Goal: Task Accomplishment & Management: Use online tool/utility

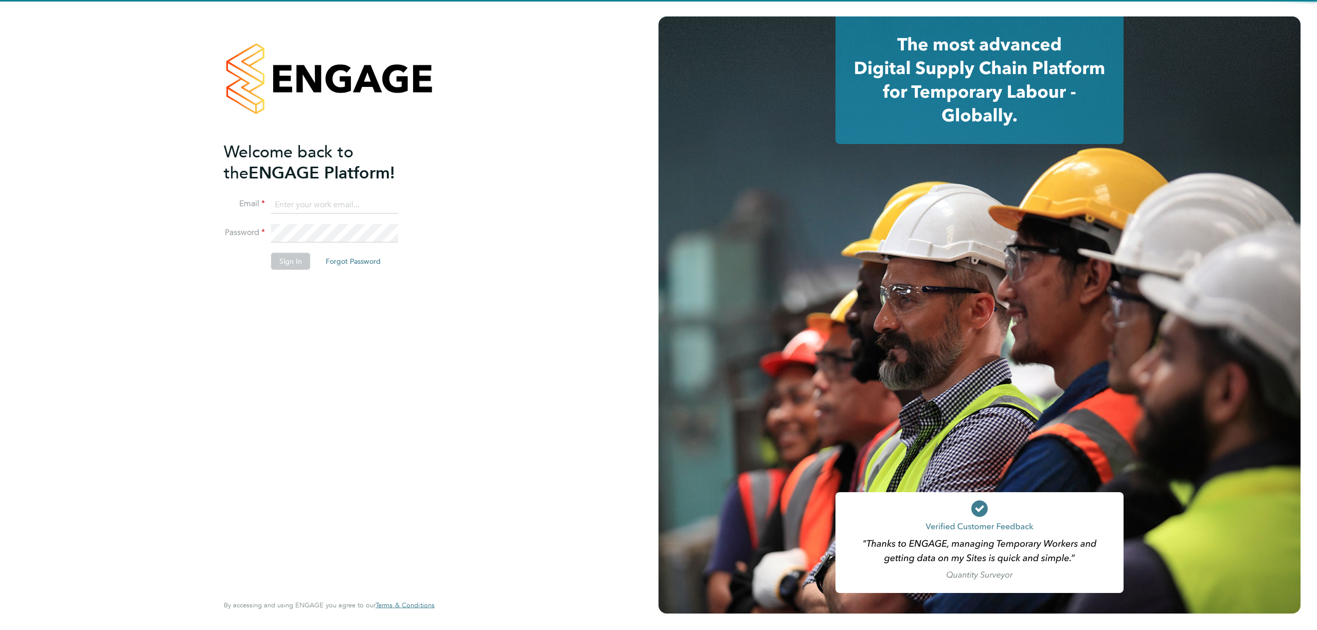
type input "[PERSON_NAME][EMAIL_ADDRESS][DOMAIN_NAME]"
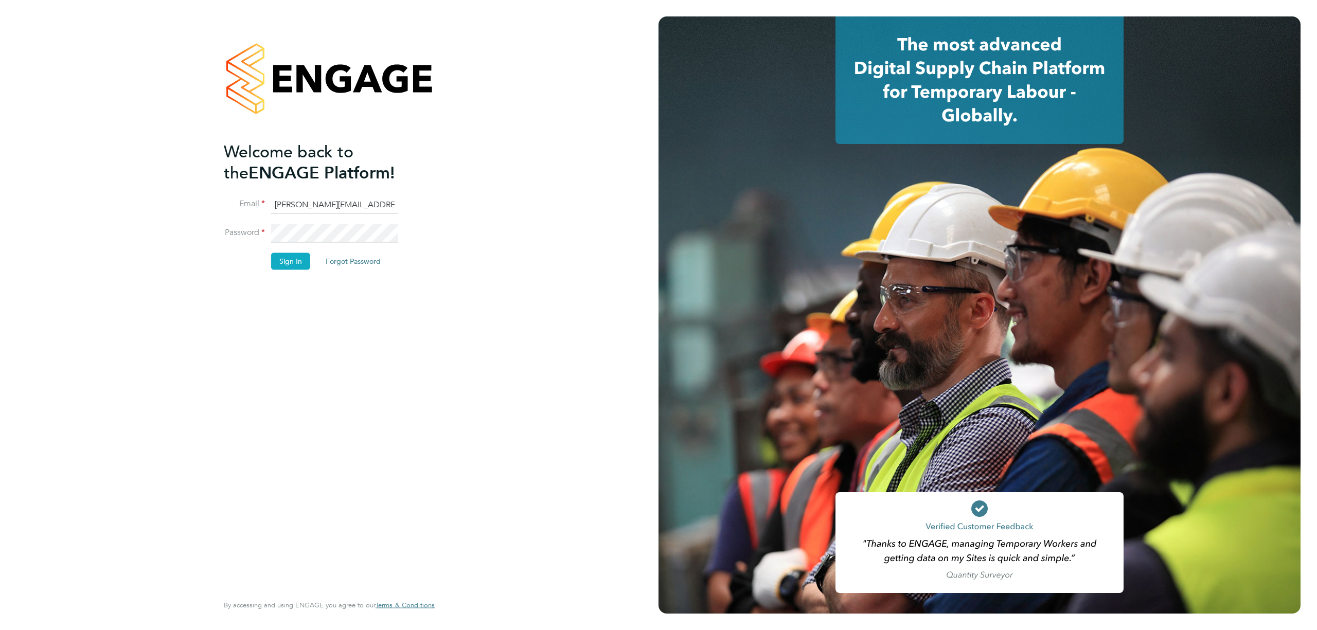
click at [288, 258] on button "Sign In" at bounding box center [290, 261] width 39 height 16
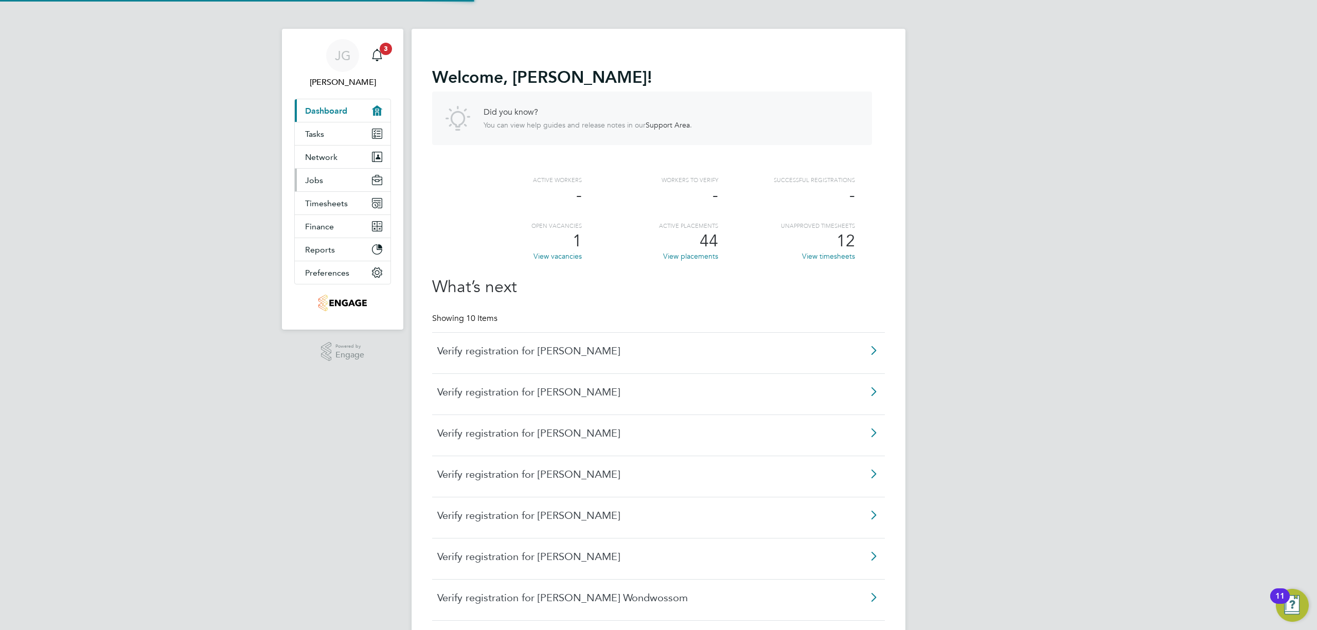
click at [328, 177] on button "Jobs" at bounding box center [343, 180] width 96 height 23
click at [336, 183] on button "Jobs" at bounding box center [343, 180] width 96 height 23
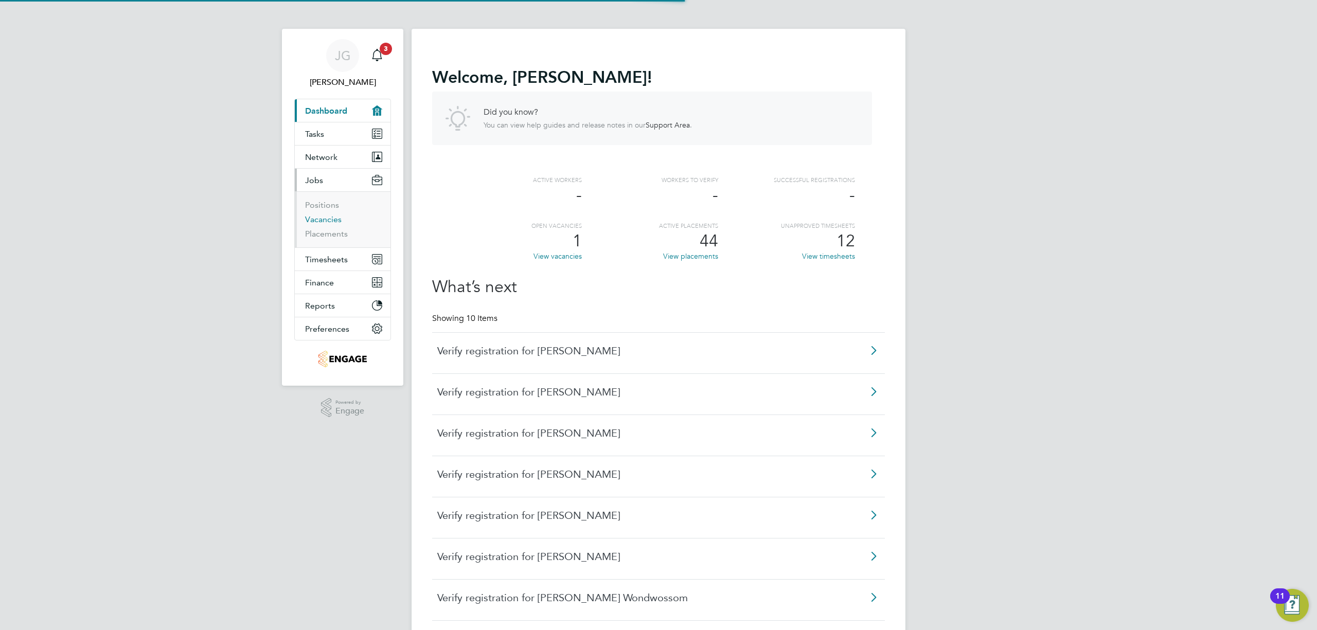
click at [328, 222] on link "Vacancies" at bounding box center [323, 220] width 37 height 10
